Goal: Register for event/course

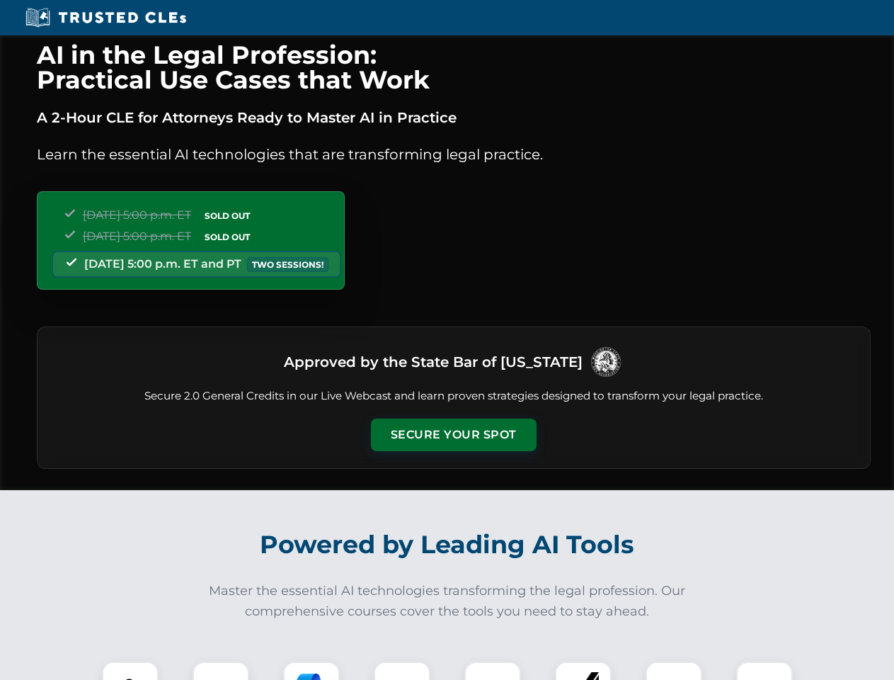
click at [453, 435] on button "Secure Your Spot" at bounding box center [454, 434] width 166 height 33
click at [130, 670] on img at bounding box center [130, 689] width 41 height 41
